Goal: Information Seeking & Learning: Learn about a topic

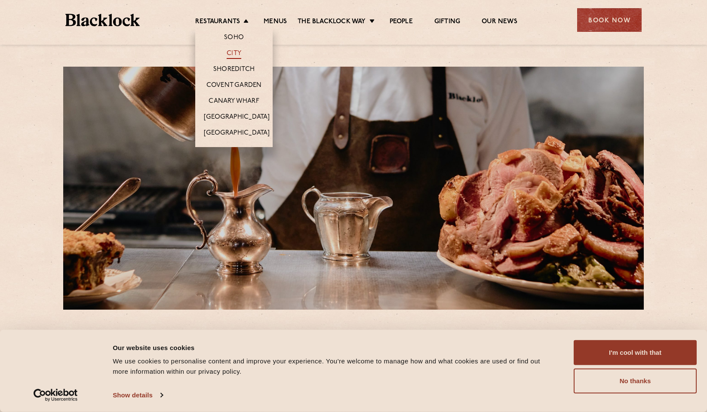
click at [236, 55] on link "City" at bounding box center [234, 53] width 15 height 9
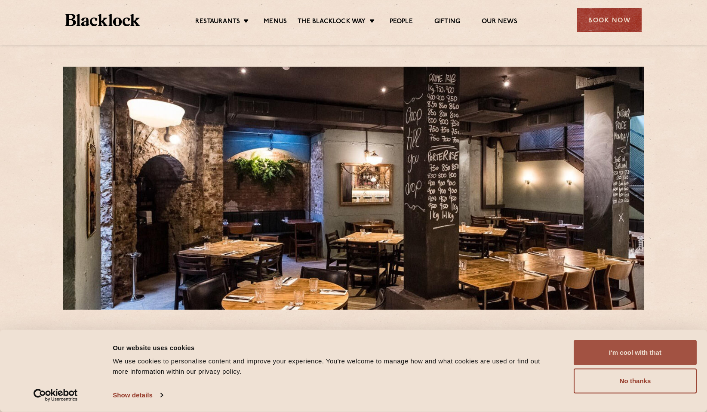
click at [628, 355] on button "I'm cool with that" at bounding box center [635, 352] width 123 height 25
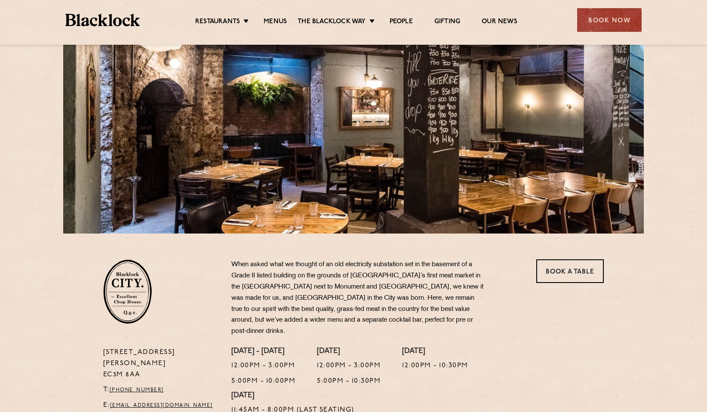
scroll to position [172, 0]
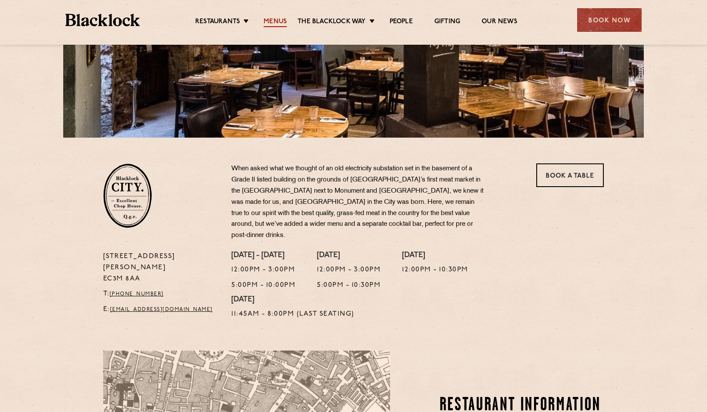
click at [273, 21] on link "Menus" at bounding box center [275, 22] width 23 height 9
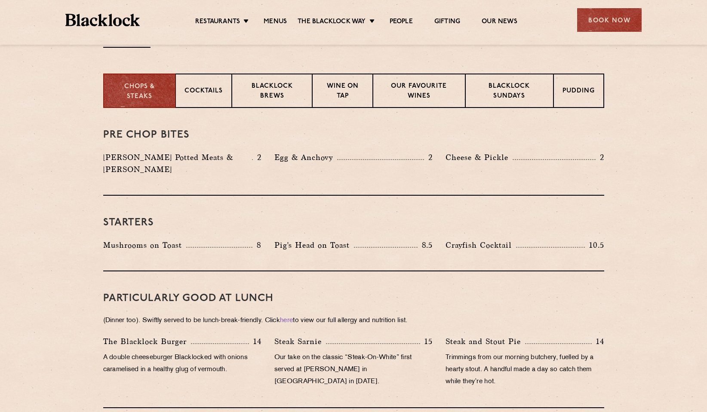
scroll to position [344, 0]
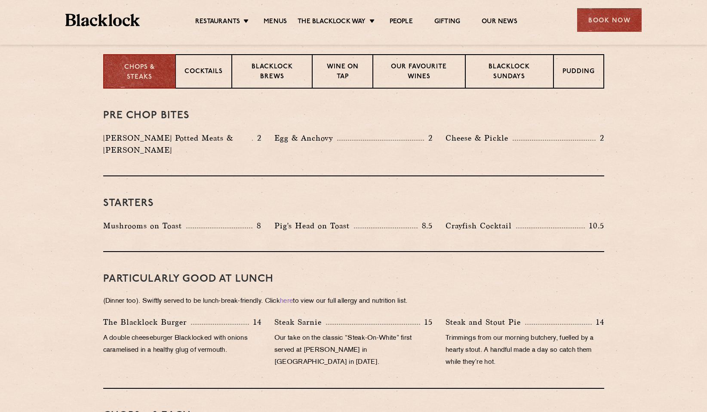
drag, startPoint x: 157, startPoint y: 290, endPoint x: 472, endPoint y: 294, distance: 314.8
click at [472, 295] on p "(Dinner too). Swiftly served to be lunch-break-friendly. Click here to view our…" at bounding box center [353, 301] width 501 height 12
drag, startPoint x: 472, startPoint y: 294, endPoint x: 457, endPoint y: 284, distance: 17.1
click at [457, 295] on p "(Dinner too). Swiftly served to be lunch-break-friendly. Click here to view our…" at bounding box center [353, 301] width 501 height 12
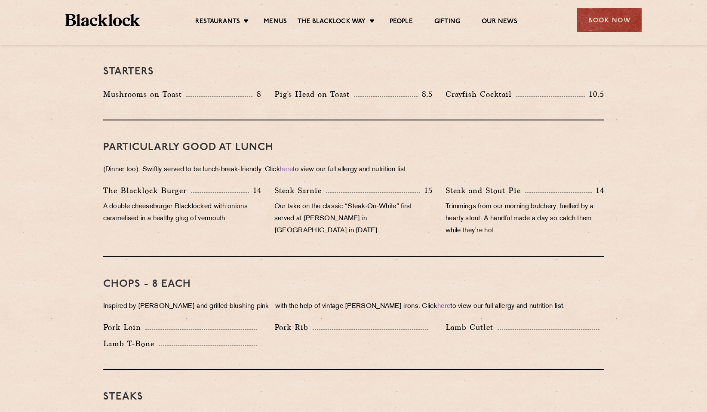
scroll to position [473, 0]
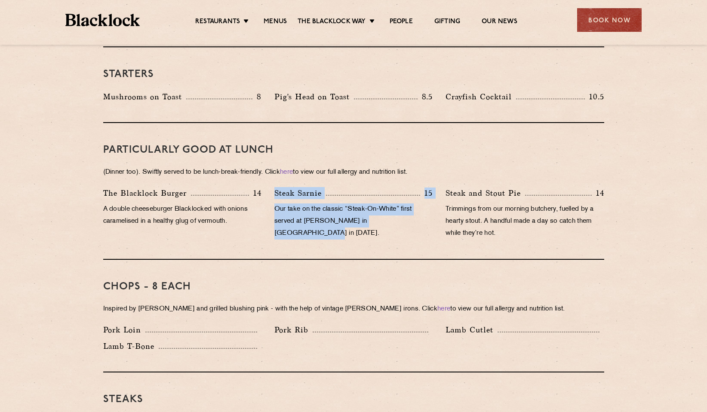
drag, startPoint x: 276, startPoint y: 174, endPoint x: 413, endPoint y: 217, distance: 142.8
click at [413, 217] on div "PARTICULARLY GOOD AT LUNCH (Dinner too). Swiftly served to be lunch-break-frien…" at bounding box center [353, 191] width 501 height 137
click at [413, 217] on div "Steak Sarnie 15 Our take on the classic “Steak-On-White” first served at Louis’…" at bounding box center [353, 215] width 171 height 57
drag, startPoint x: 416, startPoint y: 211, endPoint x: 287, endPoint y: 183, distance: 132.0
click at [287, 187] on div "Steak Sarnie 15 Our take on the classic “Steak-On-White” first served at Louis’…" at bounding box center [353, 215] width 171 height 57
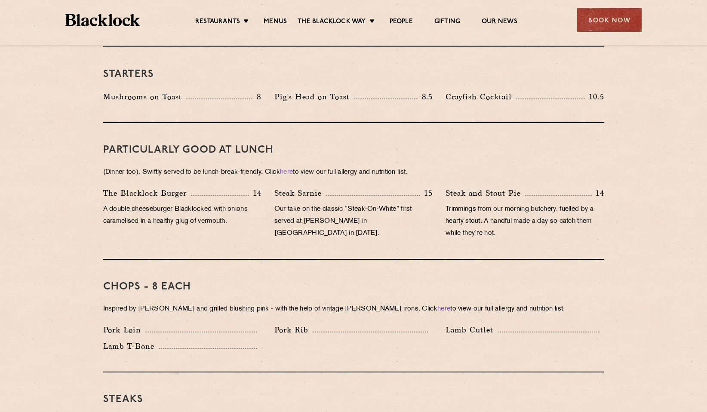
drag, startPoint x: 287, startPoint y: 183, endPoint x: 278, endPoint y: 183, distance: 9.0
click at [279, 187] on p "Steak Sarnie" at bounding box center [300, 193] width 52 height 12
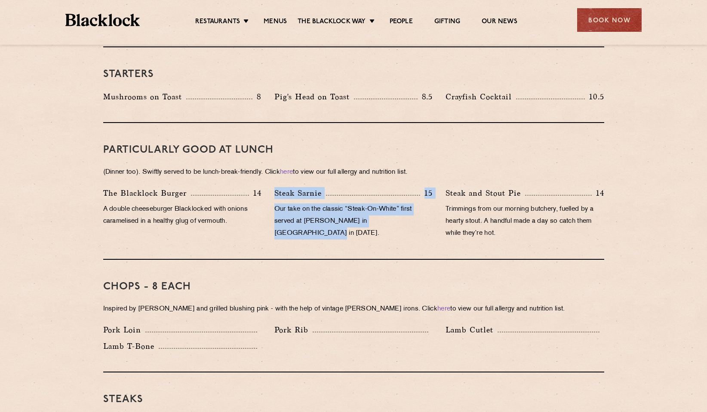
drag, startPoint x: 292, startPoint y: 182, endPoint x: 414, endPoint y: 215, distance: 126.7
click at [414, 215] on div "Steak Sarnie 15 Our take on the classic “Steak-On-White” first served at Louis’…" at bounding box center [353, 215] width 171 height 57
drag, startPoint x: 414, startPoint y: 215, endPoint x: 388, endPoint y: 224, distance: 28.3
click at [388, 224] on div "Steak Sarnie 15 Our take on the classic “Steak-On-White” first served at Louis’…" at bounding box center [353, 215] width 171 height 57
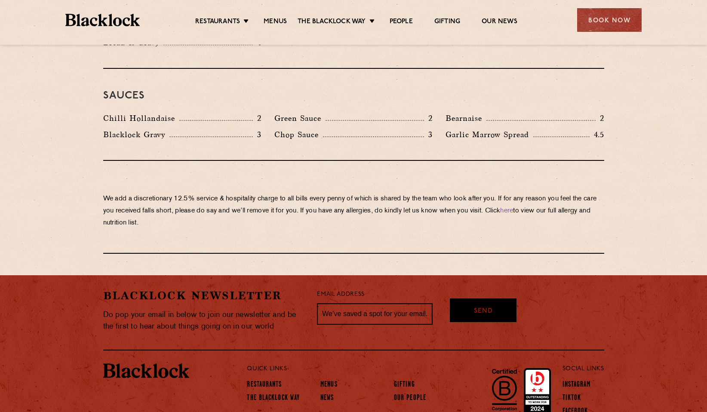
scroll to position [1419, 0]
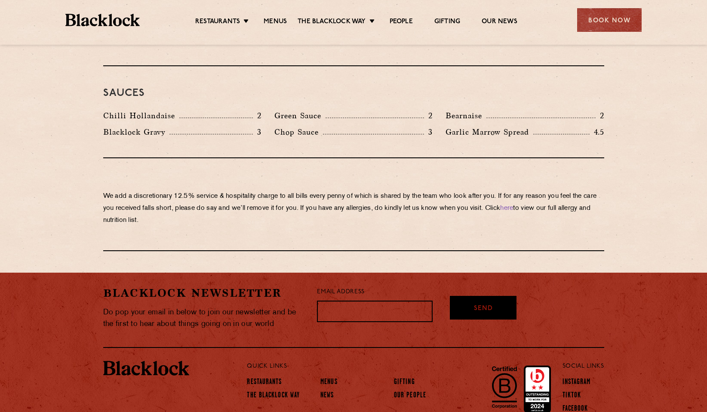
click at [400, 301] on input "text" at bounding box center [375, 311] width 116 height 21
click at [271, 190] on p "We add a discretionary 12.5% service & hospitality charge to all bills every pe…" at bounding box center [353, 208] width 501 height 36
click at [356, 301] on input "text" at bounding box center [375, 311] width 116 height 21
click at [346, 205] on div "We add a discretionary 12.5% service & hospitality charge to all bills every pe…" at bounding box center [353, 204] width 501 height 93
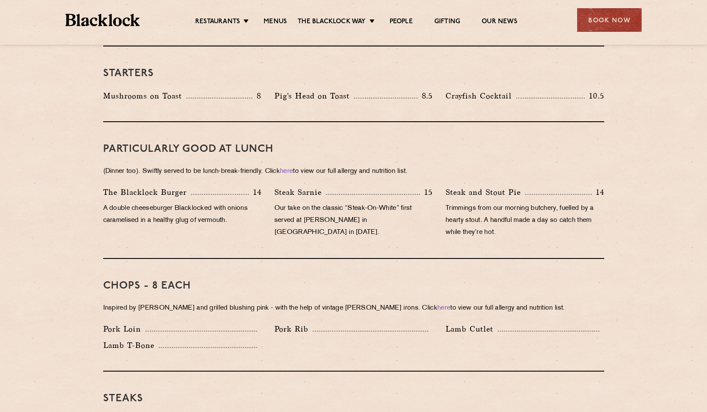
scroll to position [516, 0]
